Goal: Check status

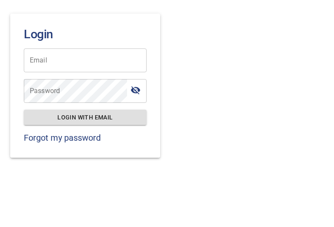
click at [233, 68] on div "Login Email Email Password Password Login with email Forgot my password" at bounding box center [166, 78] width 327 height 171
